Goal: Task Accomplishment & Management: Use online tool/utility

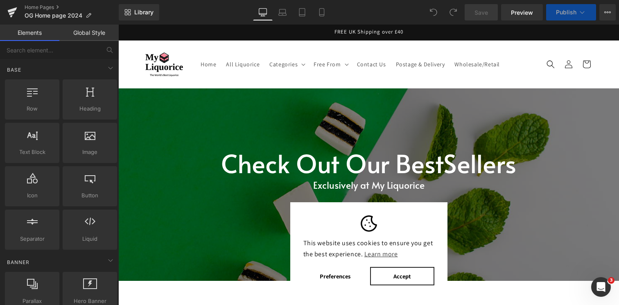
click at [394, 276] on button "Accept" at bounding box center [402, 276] width 64 height 18
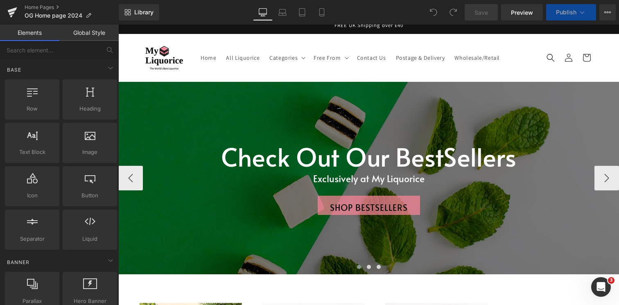
scroll to position [218, 0]
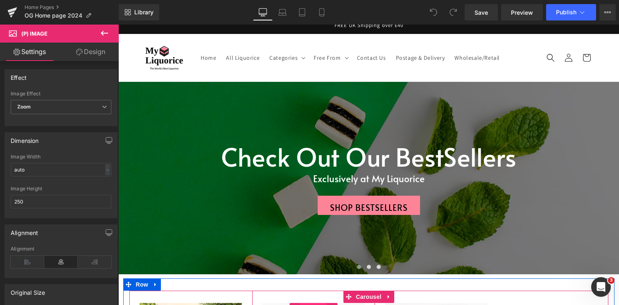
click at [303, 303] on span "Product" at bounding box center [313, 309] width 27 height 12
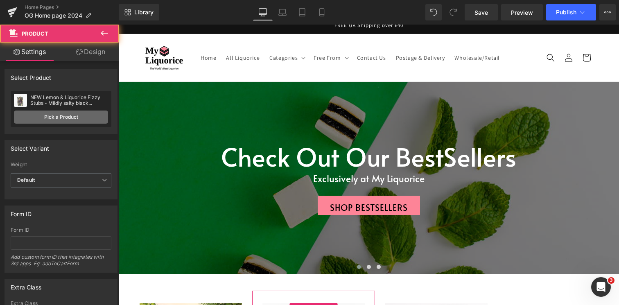
click at [67, 115] on link "Pick a Product" at bounding box center [61, 116] width 94 height 13
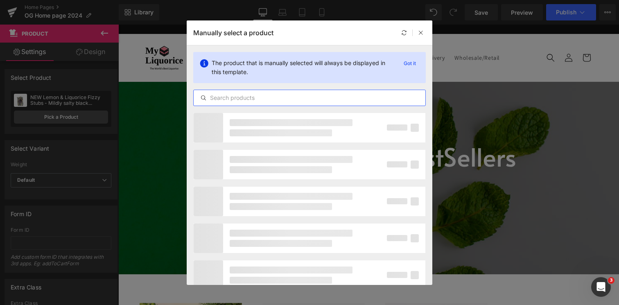
click at [245, 93] on input "text" at bounding box center [310, 98] width 232 height 10
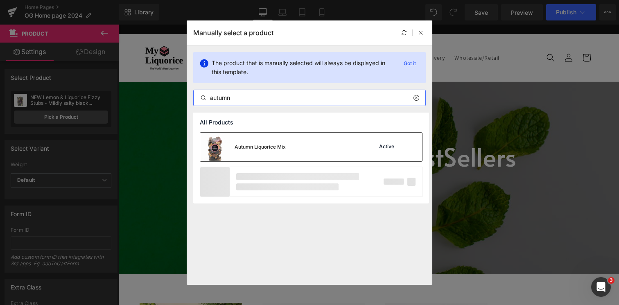
type input "autumn"
click at [257, 156] on div "Autumn Liquorice Mix" at bounding box center [243, 147] width 86 height 29
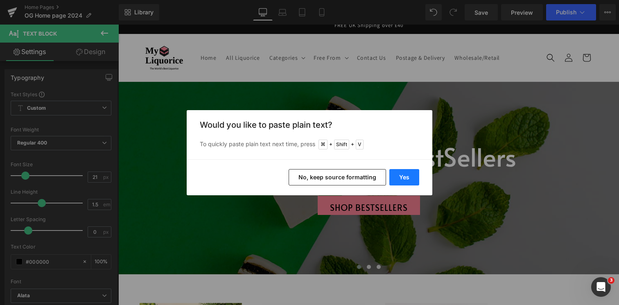
click at [395, 178] on button "Yes" at bounding box center [404, 177] width 30 height 16
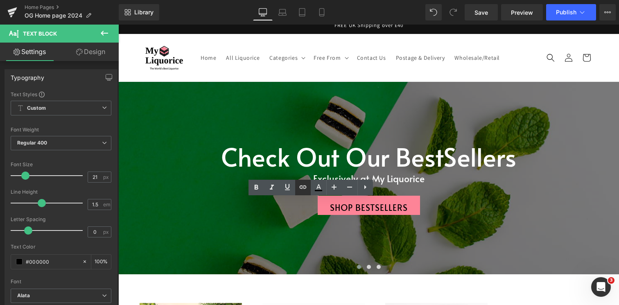
click at [302, 189] on icon at bounding box center [303, 187] width 10 height 10
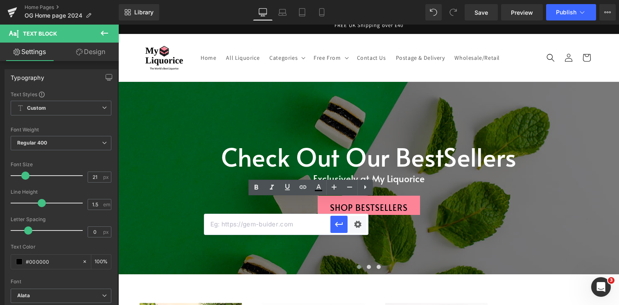
click at [296, 228] on input "text" at bounding box center [267, 224] width 126 height 20
paste input "[URL][DOMAIN_NAME]"
drag, startPoint x: 340, startPoint y: 224, endPoint x: 201, endPoint y: 203, distance: 140.8
click at [340, 224] on icon "button" at bounding box center [339, 224] width 8 height 5
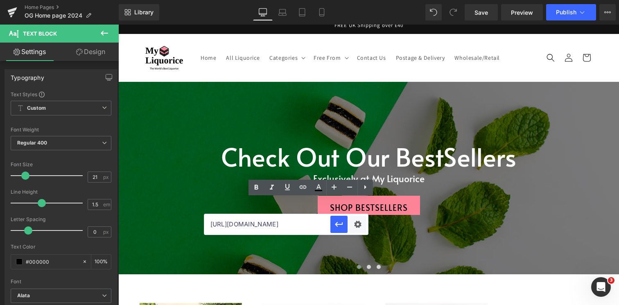
scroll to position [0, 0]
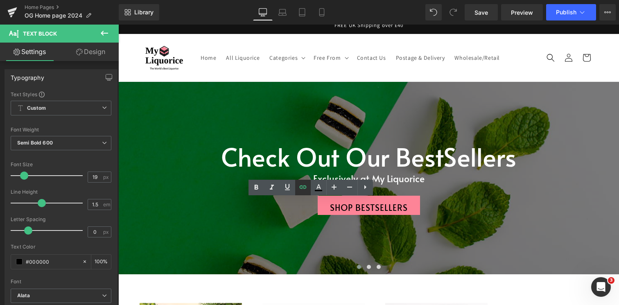
click at [303, 187] on icon at bounding box center [303, 187] width 10 height 10
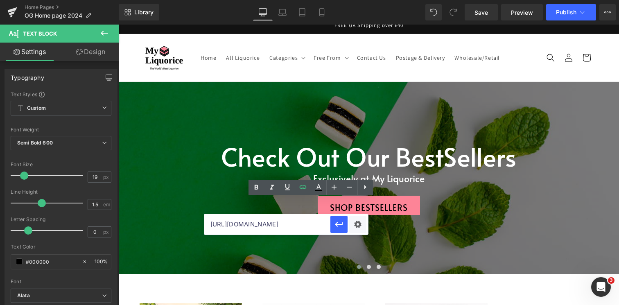
click at [309, 227] on input "[URL][DOMAIN_NAME]" at bounding box center [267, 224] width 126 height 20
click at [342, 224] on icon "button" at bounding box center [339, 224] width 8 height 5
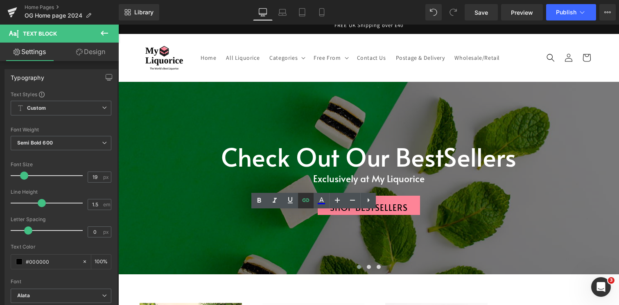
click at [308, 198] on icon at bounding box center [306, 200] width 10 height 10
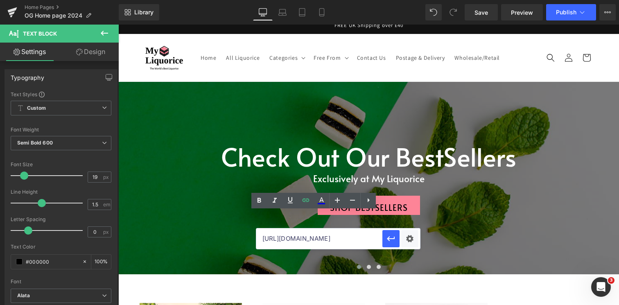
click at [307, 237] on input "[URL][DOMAIN_NAME]" at bounding box center [319, 238] width 126 height 20
paste input "autumn-liquorice-mix"
type input "[URL][DOMAIN_NAME]"
click at [393, 241] on icon "button" at bounding box center [391, 239] width 10 height 10
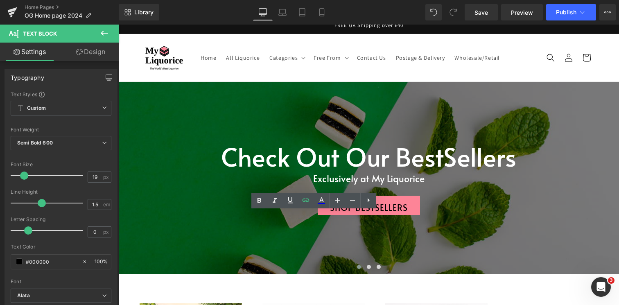
scroll to position [0, 0]
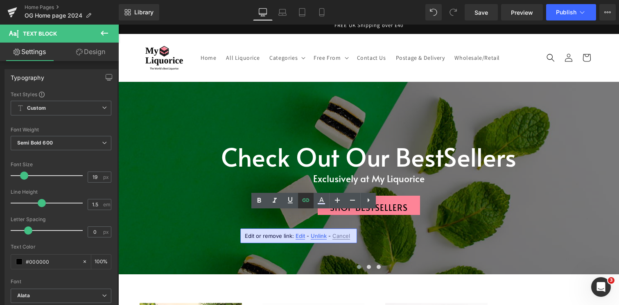
click at [302, 203] on icon at bounding box center [306, 200] width 10 height 10
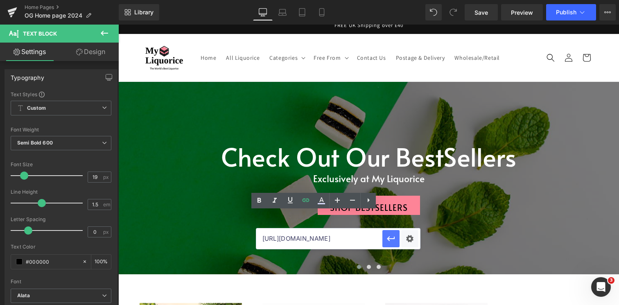
click at [385, 241] on button "button" at bounding box center [390, 238] width 17 height 17
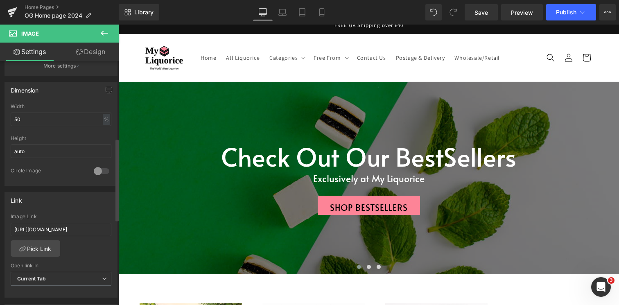
scroll to position [234, 0]
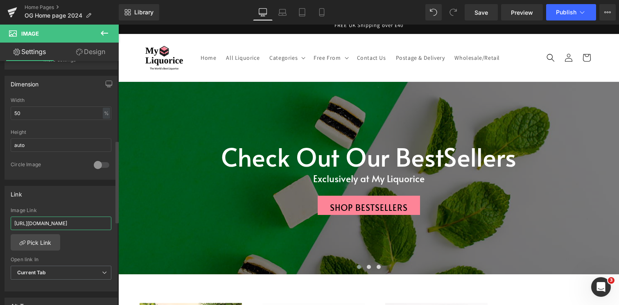
click at [67, 223] on input "[URL][DOMAIN_NAME]" at bounding box center [61, 223] width 101 height 14
paste input "products/autumn-liquorice"
type input "[URL][DOMAIN_NAME]"
click at [77, 196] on div "Link" at bounding box center [61, 194] width 112 height 16
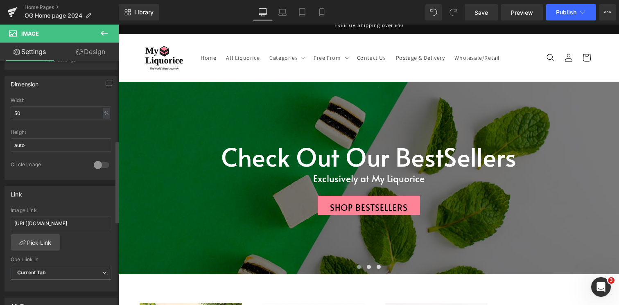
scroll to position [0, 0]
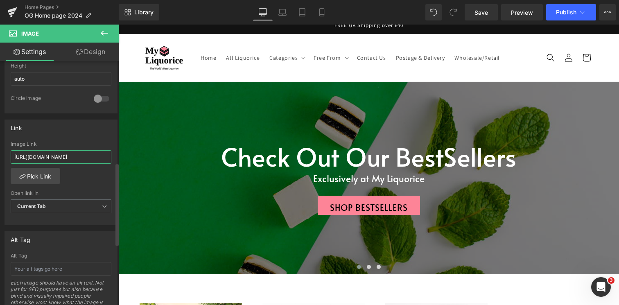
scroll to position [0, 51]
drag, startPoint x: 82, startPoint y: 156, endPoint x: 108, endPoint y: 157, distance: 26.2
click at [108, 157] on div "[URL][DOMAIN_NAME] Image Link [URL][DOMAIN_NAME] Pick Link Current Tab New Tab …" at bounding box center [61, 183] width 112 height 84
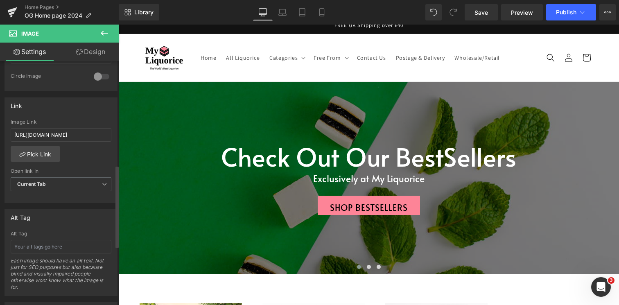
scroll to position [336, 0]
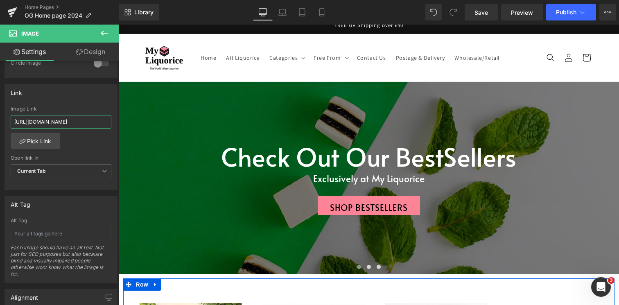
drag, startPoint x: 201, startPoint y: 146, endPoint x: 122, endPoint y: 122, distance: 83.5
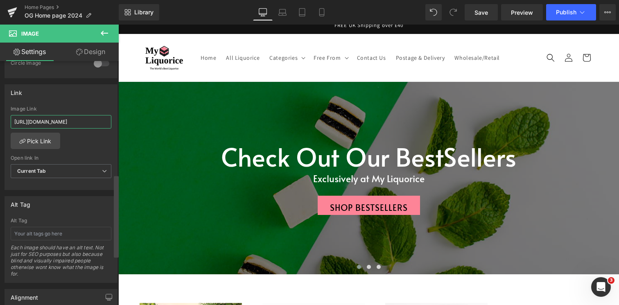
scroll to position [0, 50]
drag, startPoint x: 88, startPoint y: 122, endPoint x: 115, endPoint y: 122, distance: 27.0
click at [115, 122] on div "Image [URL][DOMAIN_NAME] Replace Image Upload image or Browse gallery Image Src…" at bounding box center [59, 185] width 119 height 248
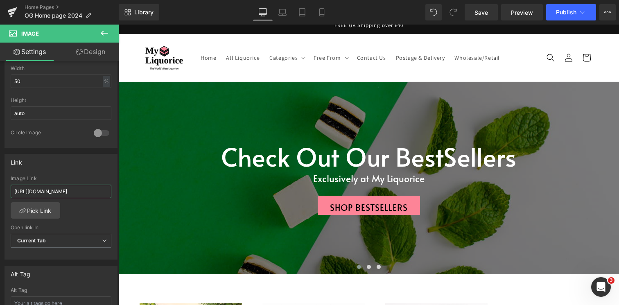
scroll to position [0, 47]
drag, startPoint x: 177, startPoint y: 216, endPoint x: 122, endPoint y: 192, distance: 60.1
click at [79, 164] on div "Link" at bounding box center [61, 162] width 112 height 16
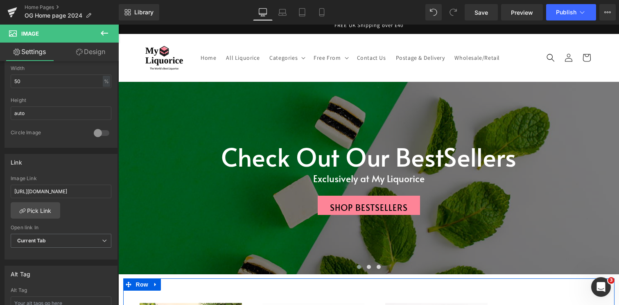
click at [118, 25] on div at bounding box center [118, 25] width 0 height 0
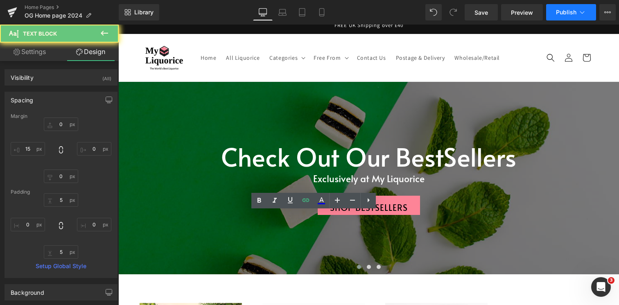
click at [560, 7] on button "Publish" at bounding box center [571, 12] width 50 height 16
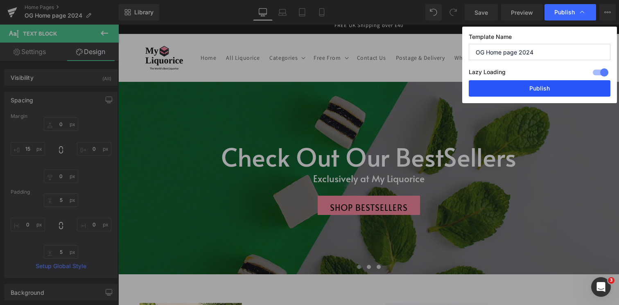
drag, startPoint x: 508, startPoint y: 91, endPoint x: 390, endPoint y: 66, distance: 120.8
click at [508, 91] on button "Publish" at bounding box center [539, 88] width 142 height 16
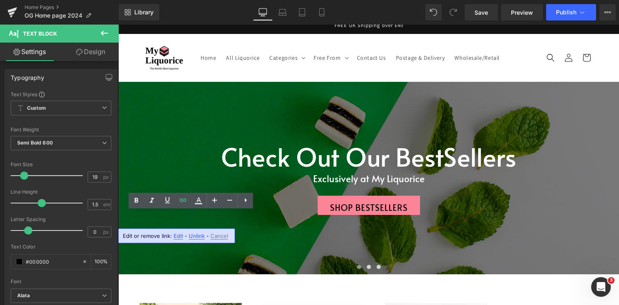
click at [177, 235] on span "Edit" at bounding box center [177, 235] width 9 height 7
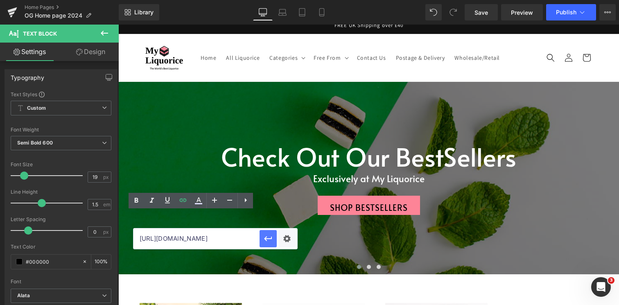
scroll to position [0, 134]
drag, startPoint x: 191, startPoint y: 238, endPoint x: 265, endPoint y: 243, distance: 73.8
click at [265, 243] on div "[URL][DOMAIN_NAME]" at bounding box center [215, 238] width 164 height 20
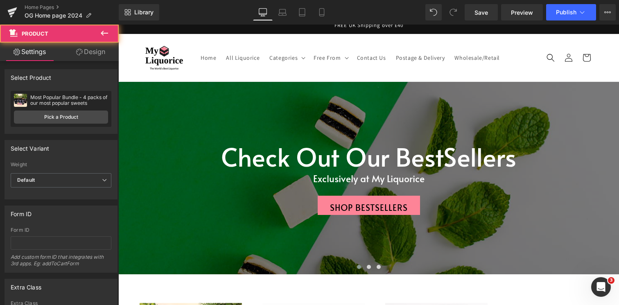
scroll to position [0, 0]
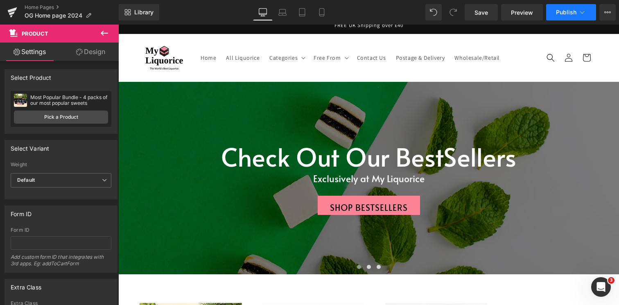
click at [571, 17] on button "Publish" at bounding box center [571, 12] width 50 height 16
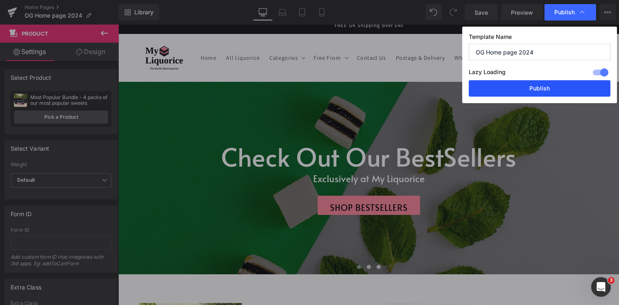
click at [529, 90] on button "Publish" at bounding box center [539, 88] width 142 height 16
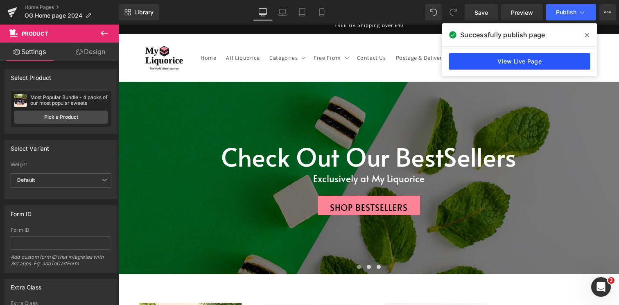
click at [509, 60] on link "View Live Page" at bounding box center [519, 61] width 142 height 16
